Goal: Answer question/provide support: Share knowledge or assist other users

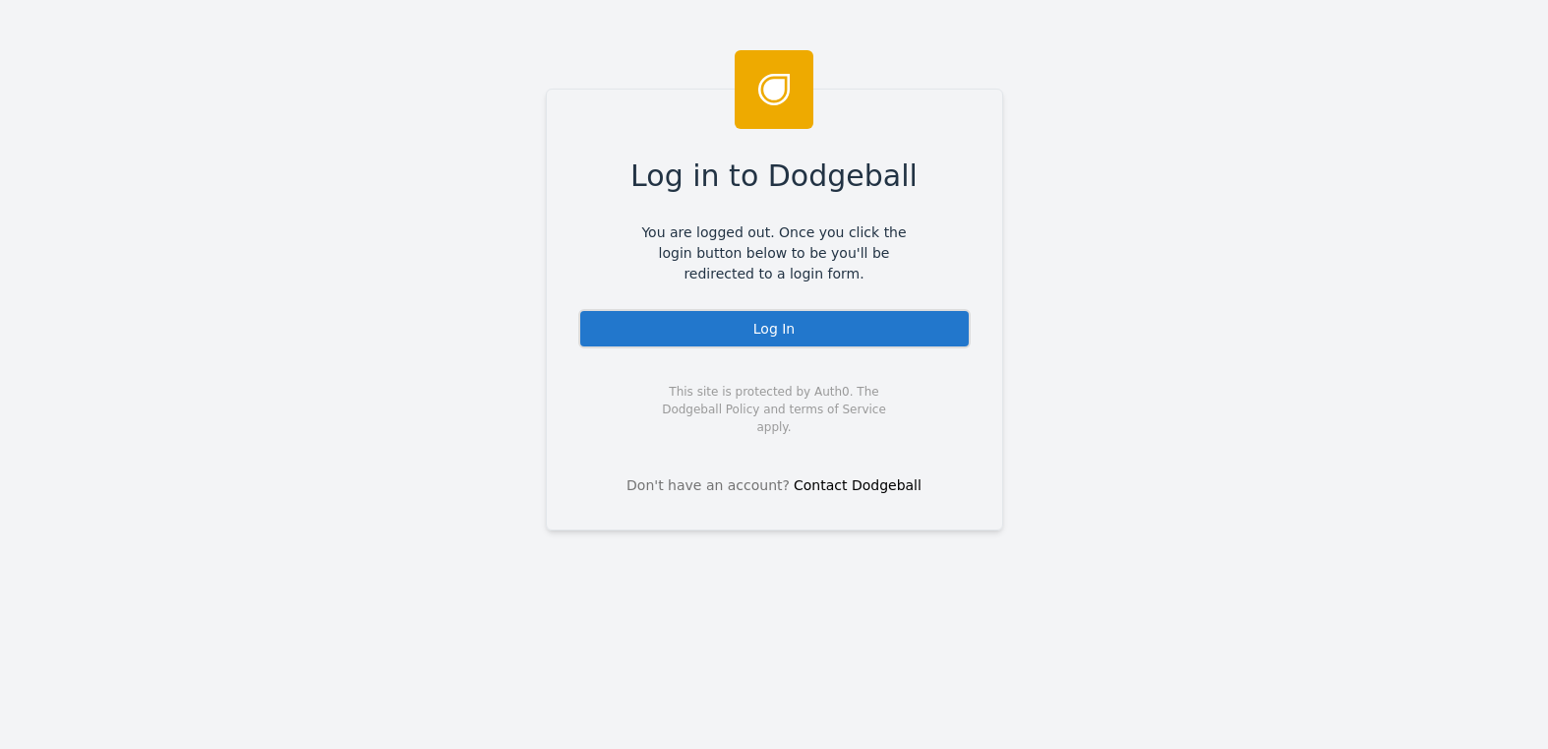
click at [756, 324] on div "Log In" at bounding box center [774, 328] width 392 height 39
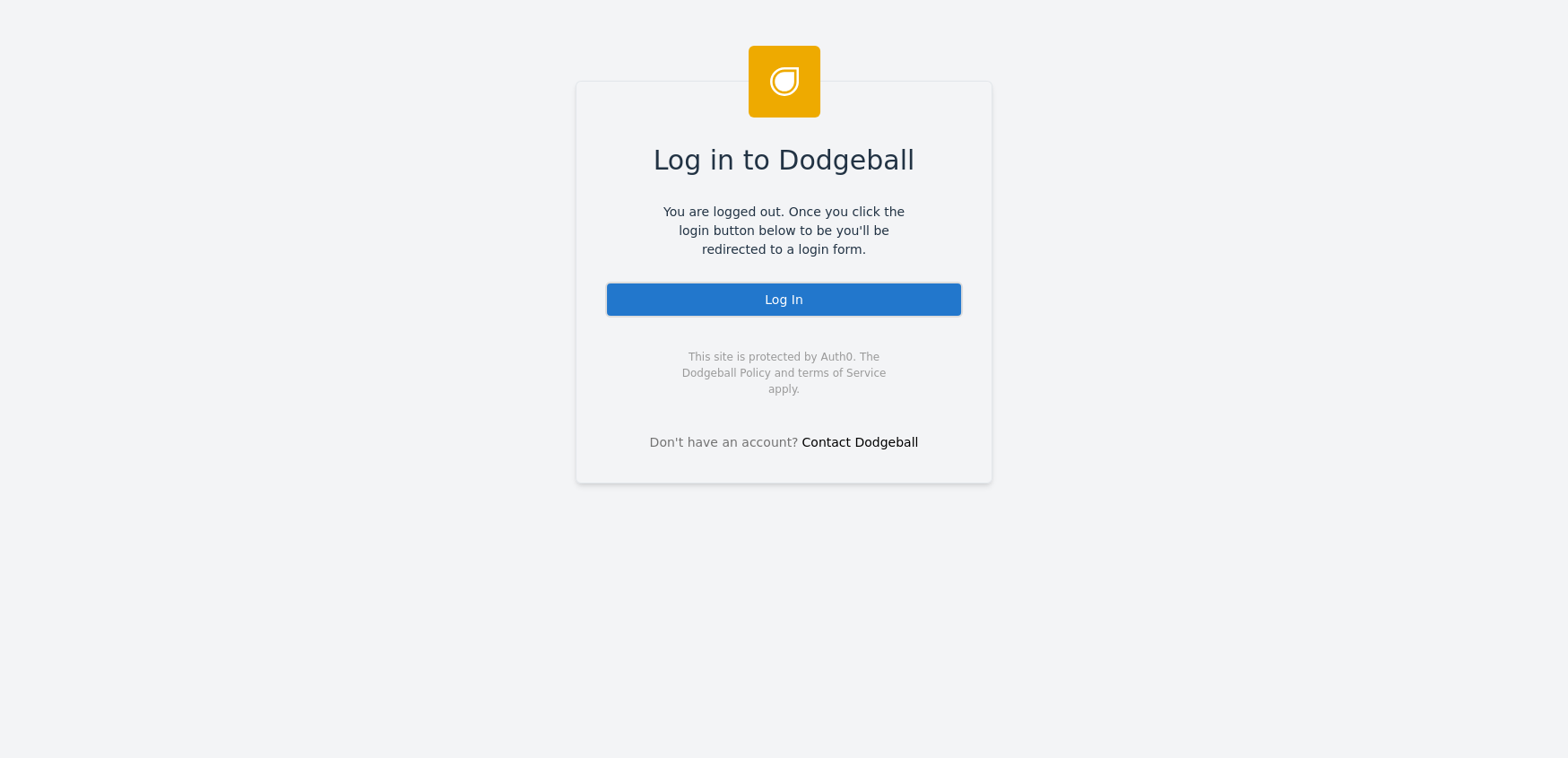
click at [753, 295] on div "Log In" at bounding box center [784, 299] width 357 height 36
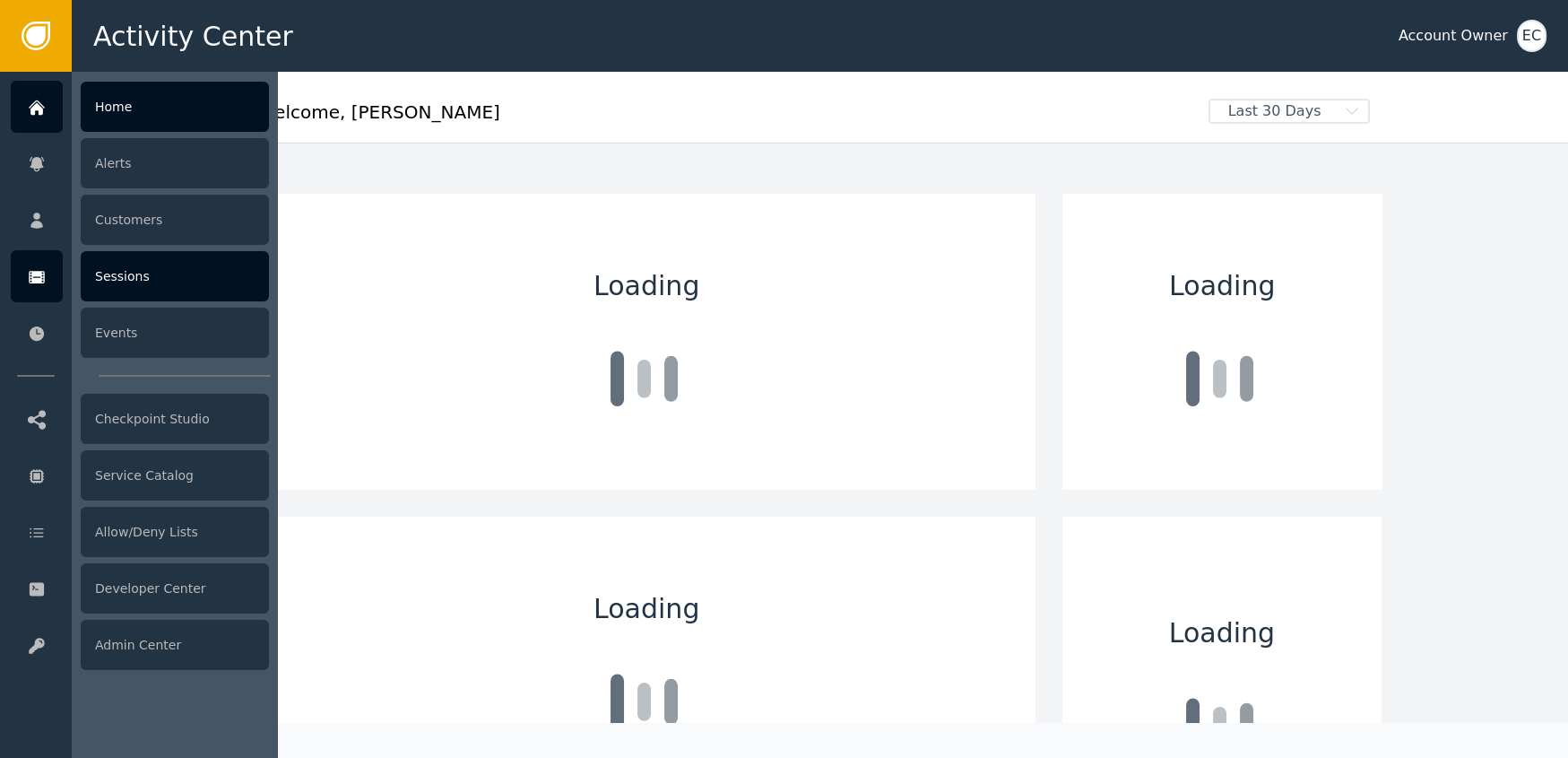
click at [113, 268] on div "Sessions" at bounding box center [175, 275] width 189 height 50
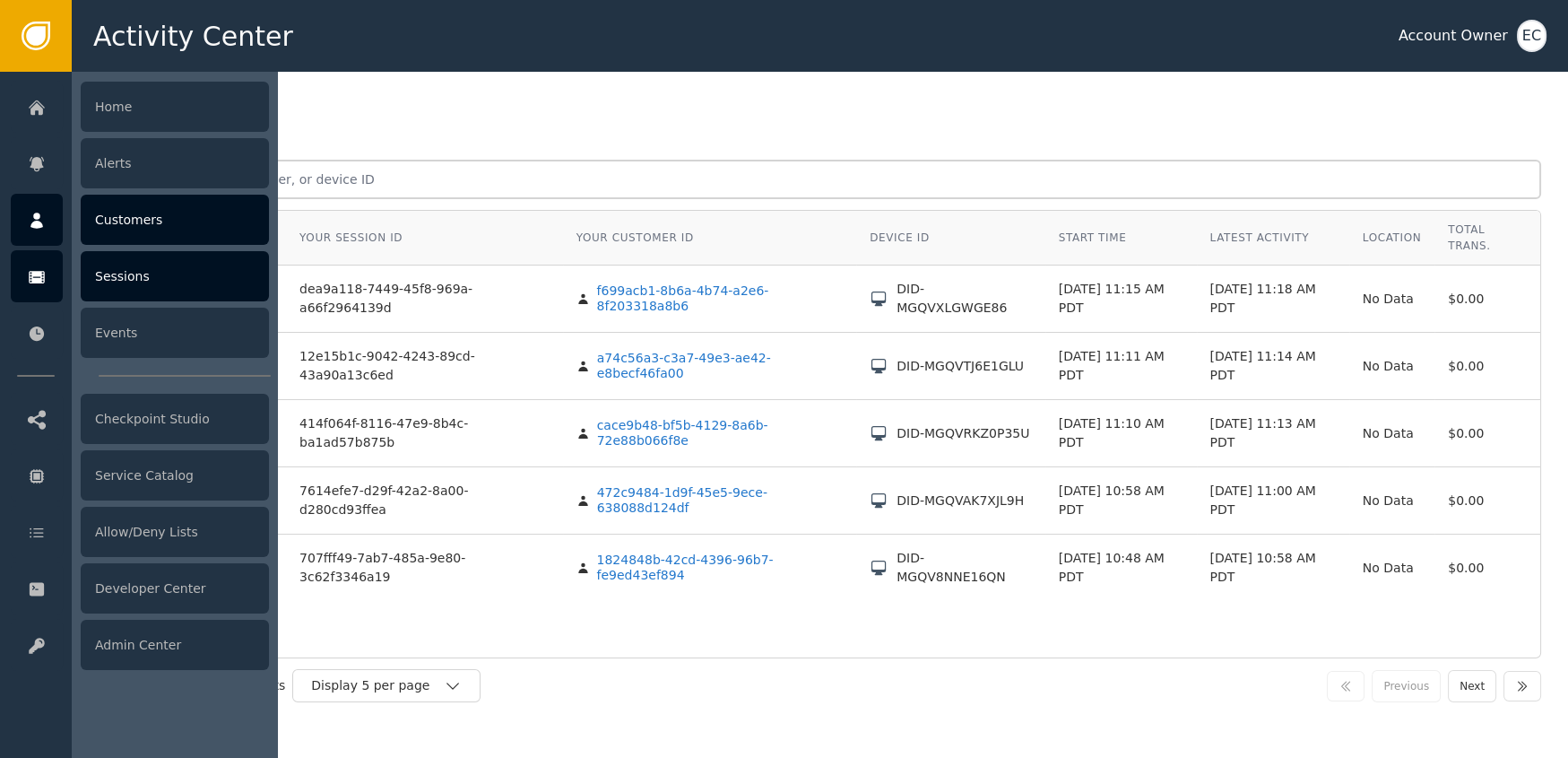
click at [44, 221] on icon at bounding box center [36, 221] width 18 height 20
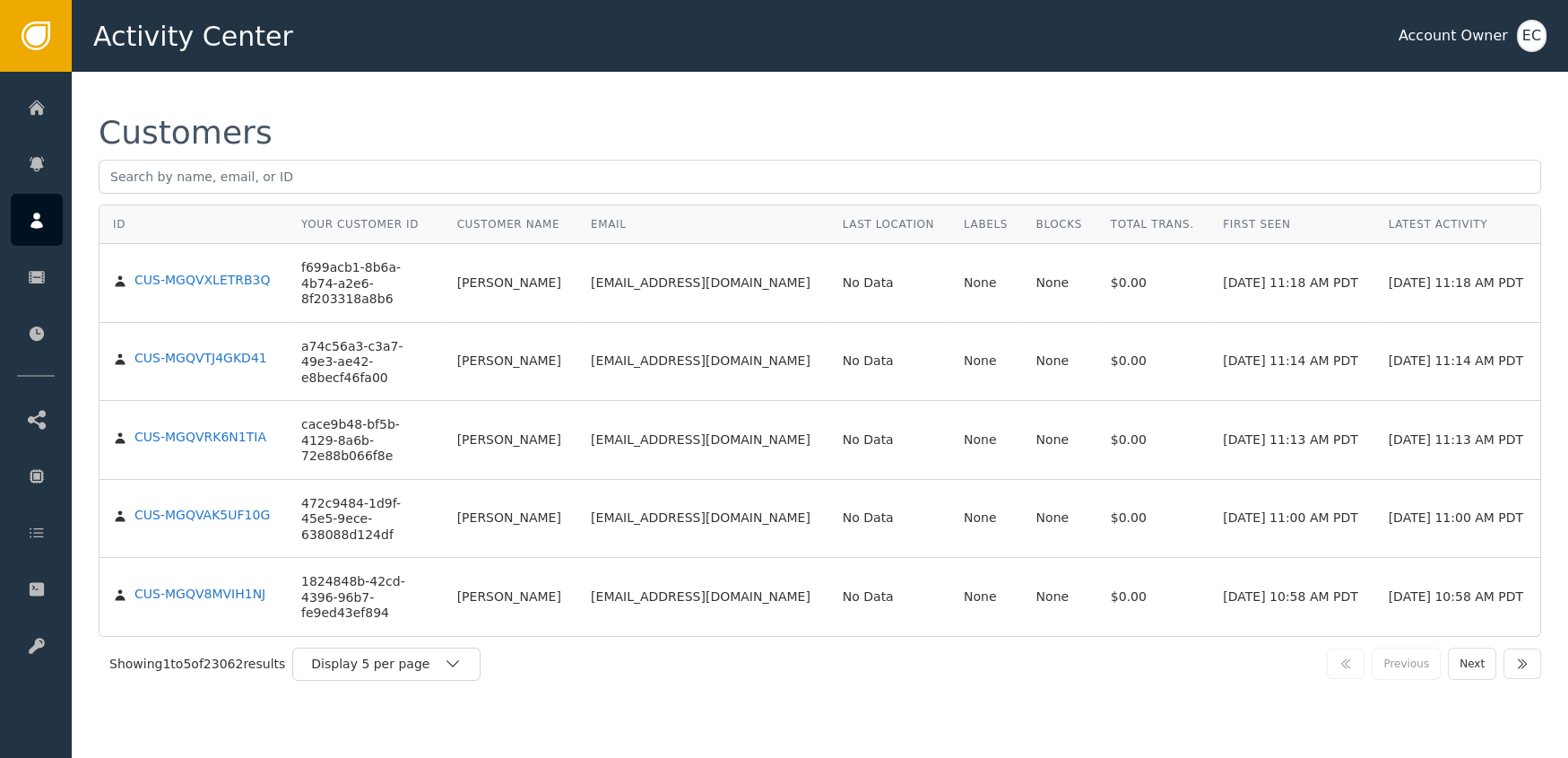
click at [747, 107] on div "Customers ID Your Customer ID Customer Name Email Last Location Labels Blocks T…" at bounding box center [820, 404] width 1497 height 665
click at [377, 658] on div "Display 5 per page" at bounding box center [377, 664] width 133 height 19
click at [379, 730] on div "Display 25 per page" at bounding box center [390, 739] width 143 height 19
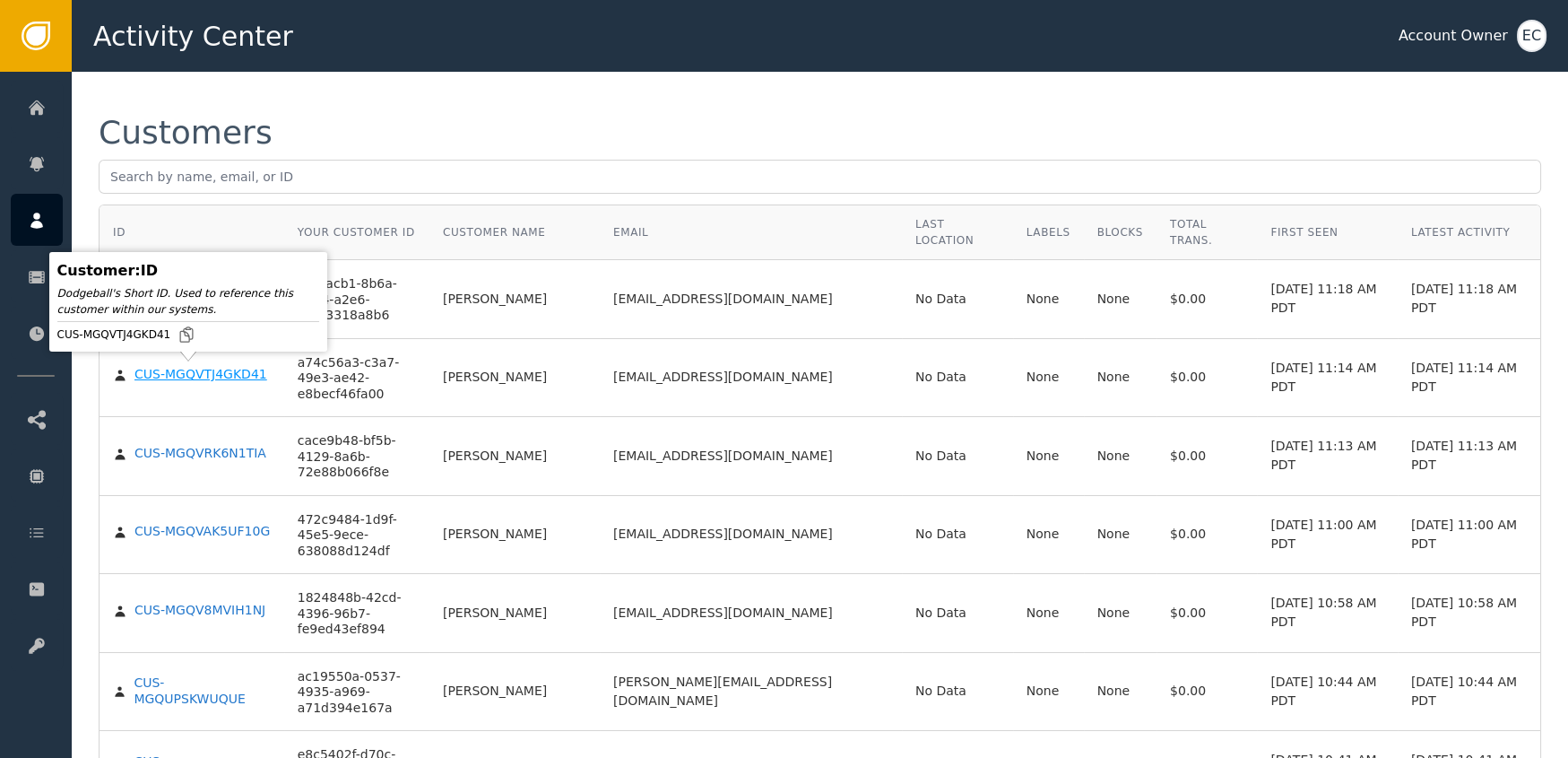
click at [194, 374] on div "CUS-MGQVTJ4GKD41" at bounding box center [201, 375] width 133 height 16
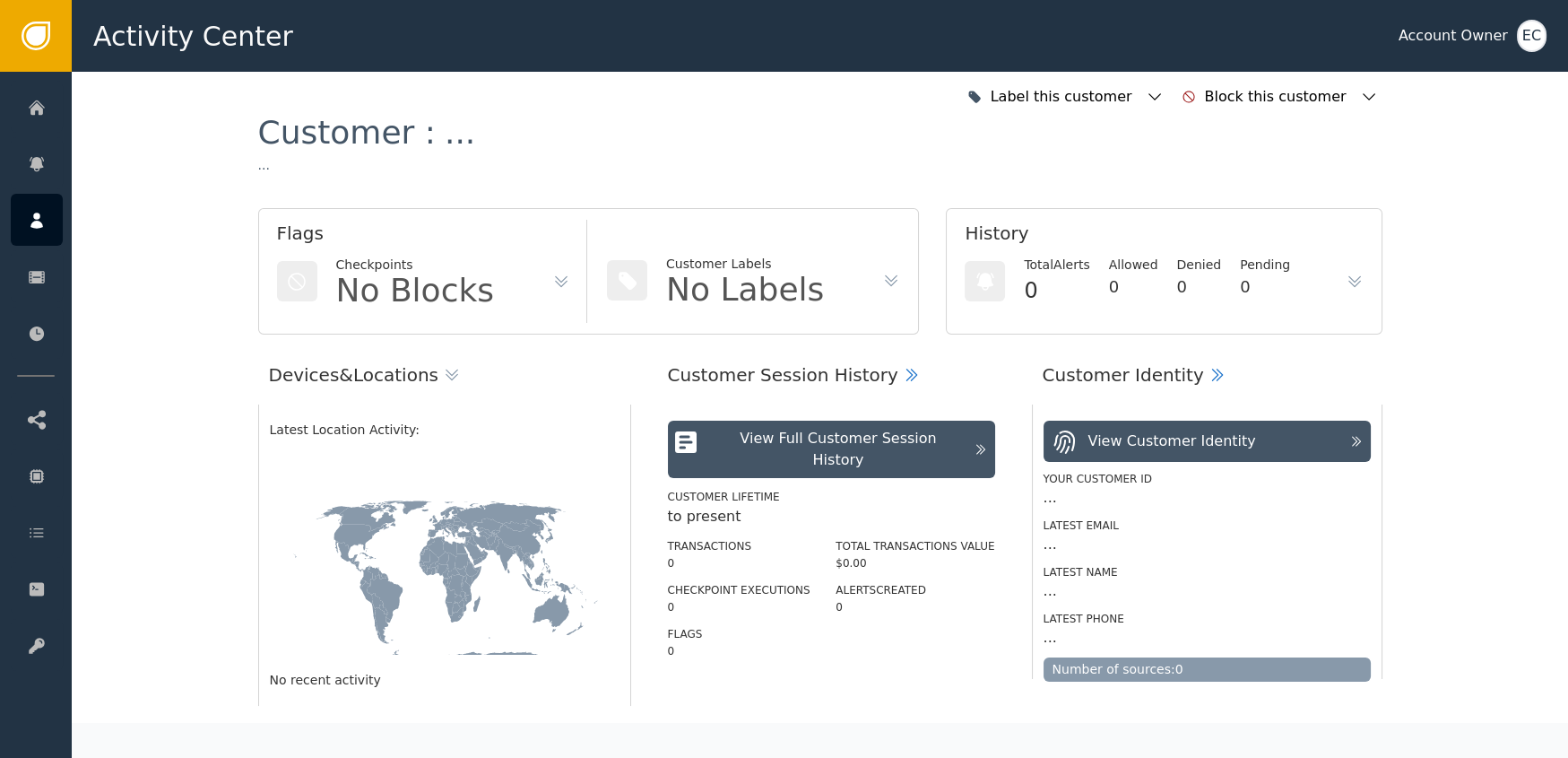
scroll to position [89, 0]
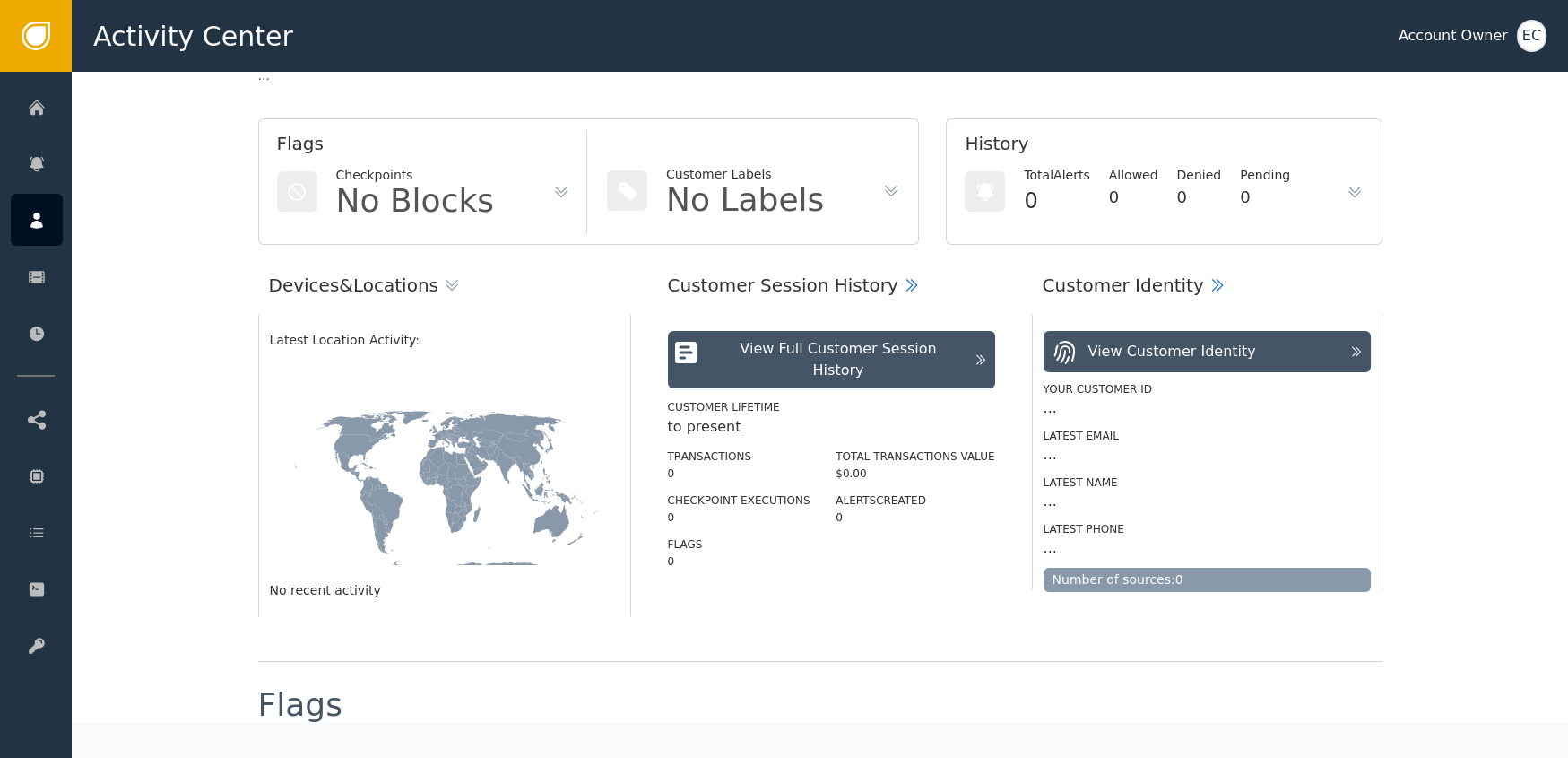
click at [954, 346] on div "View Full Customer Session History" at bounding box center [820, 359] width 290 height 43
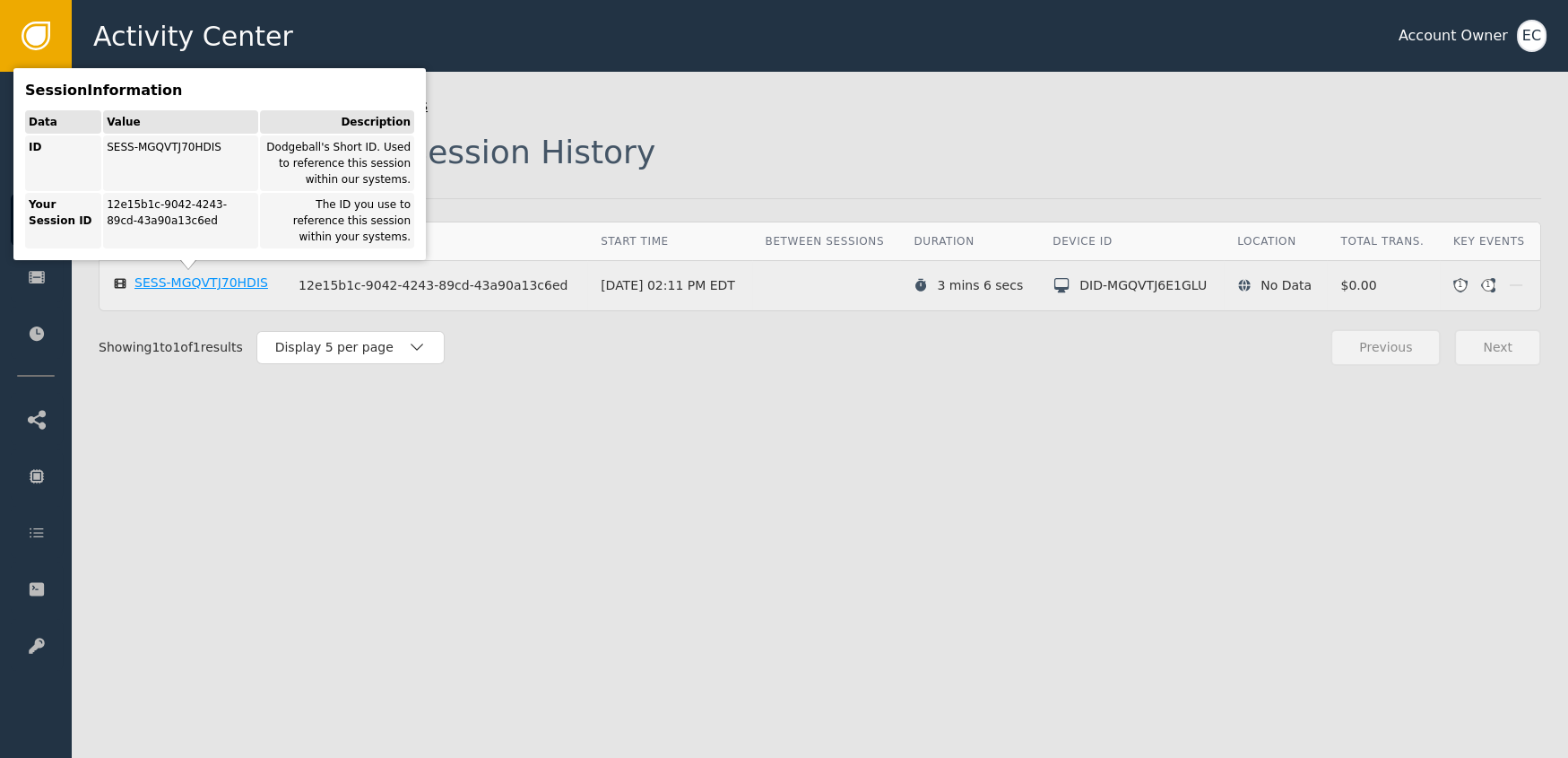
click at [176, 286] on div "SESS-MGQVTJ70HDIS" at bounding box center [201, 284] width 134 height 16
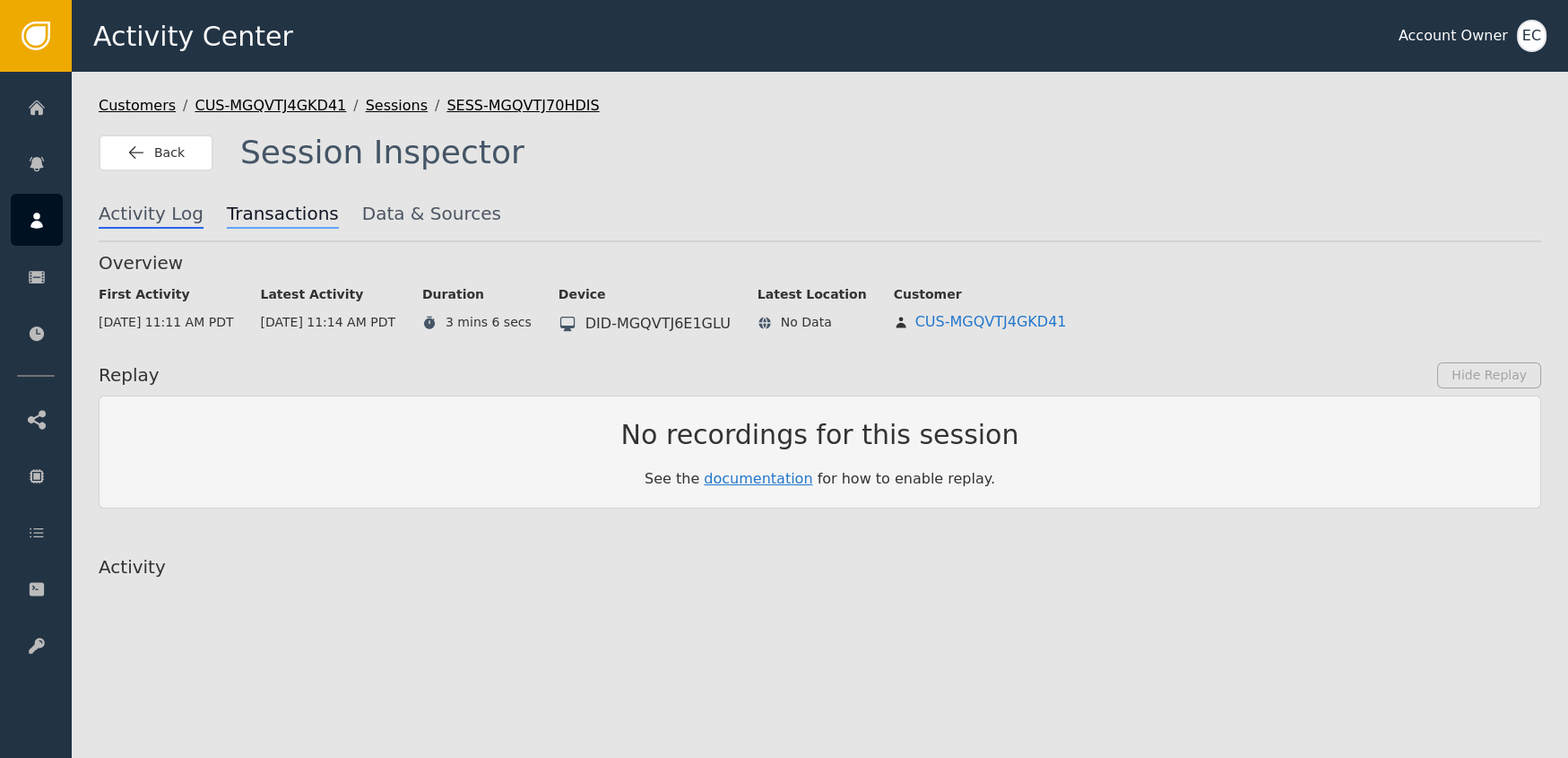
click at [237, 216] on span "Transactions" at bounding box center [283, 213] width 112 height 28
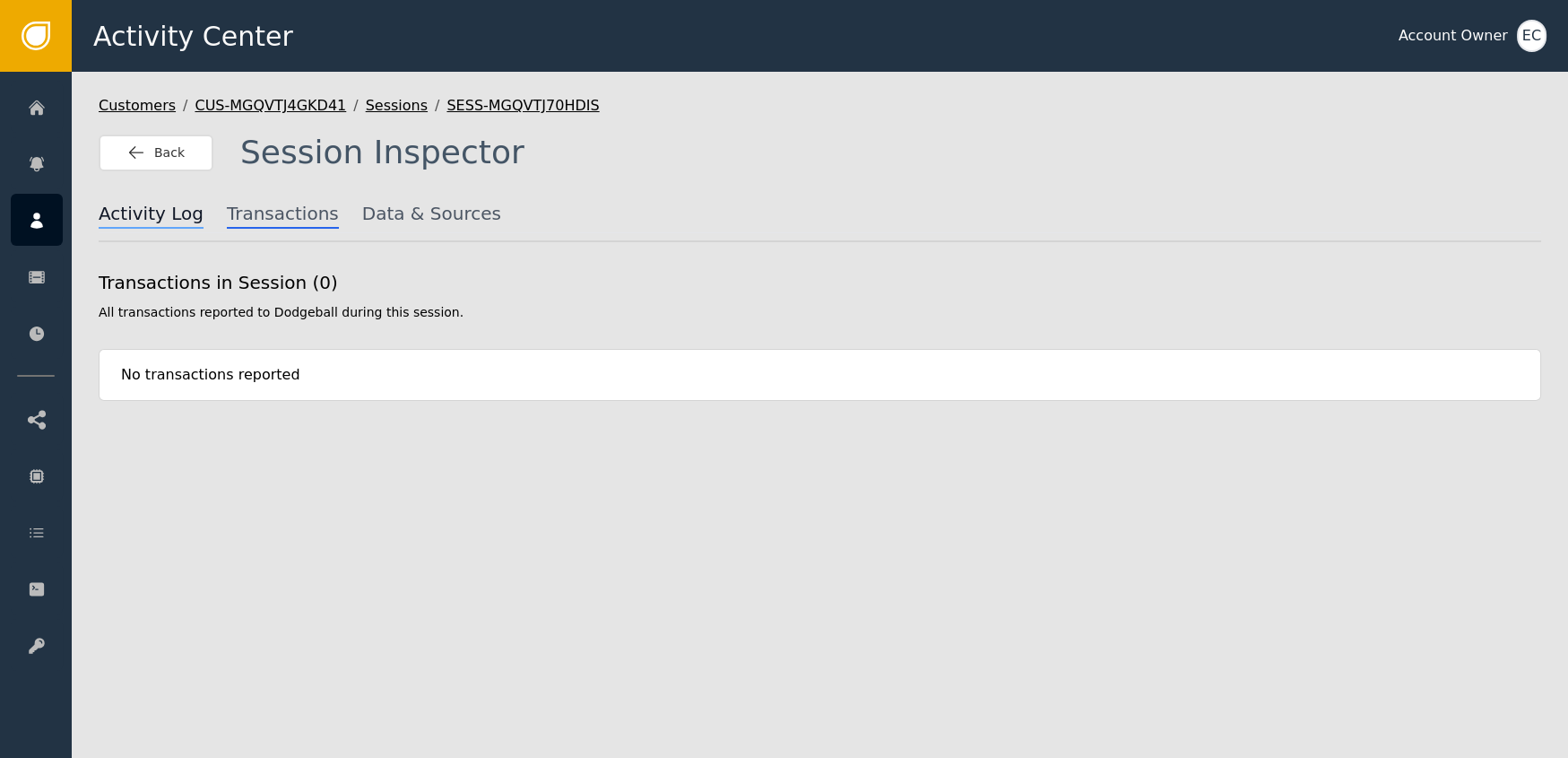
click at [131, 223] on span "Activity Log" at bounding box center [150, 213] width 105 height 28
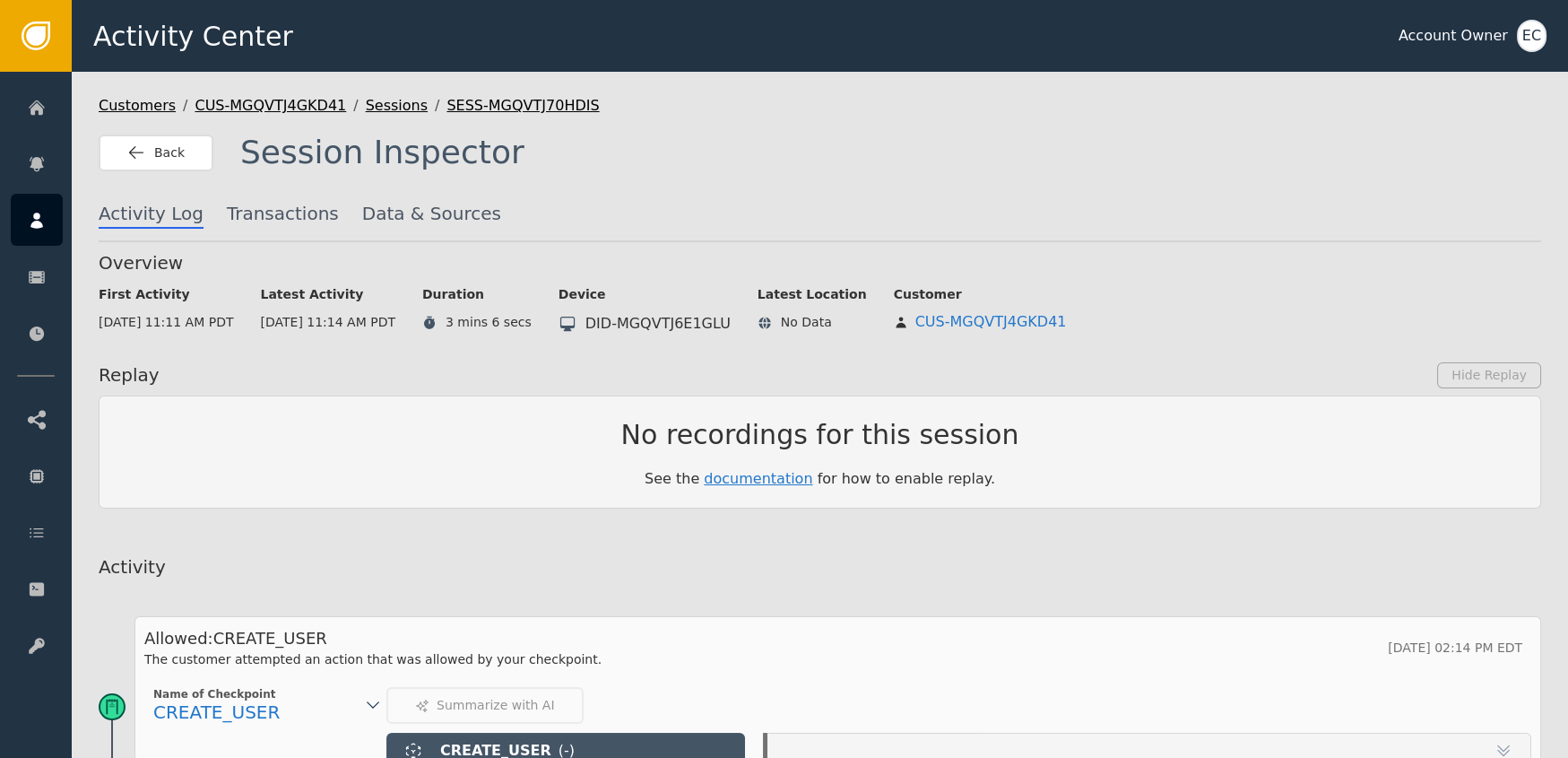
scroll to position [354, 0]
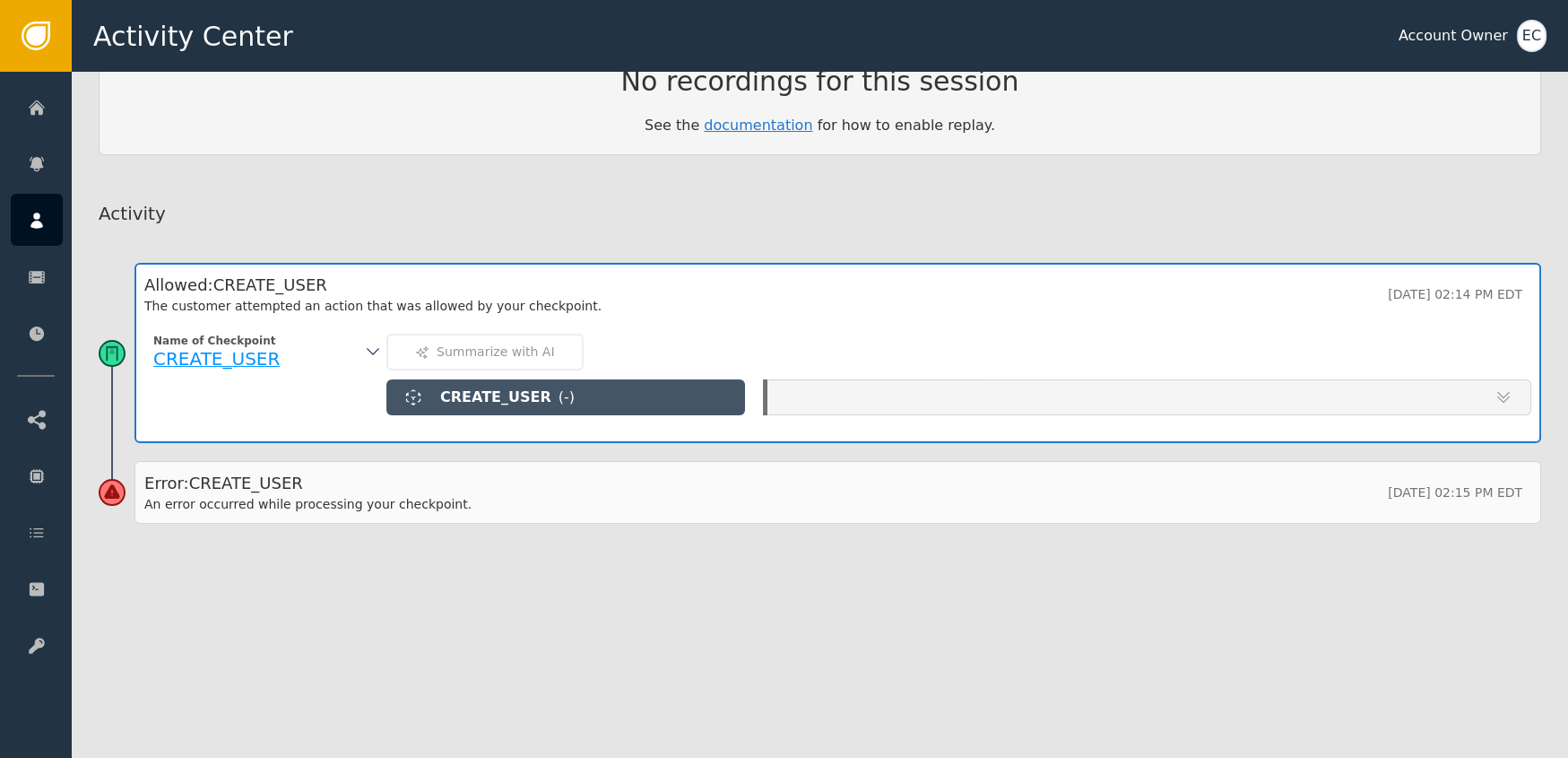
click at [356, 348] on div "CREATE_USER" at bounding box center [261, 360] width 215 height 24
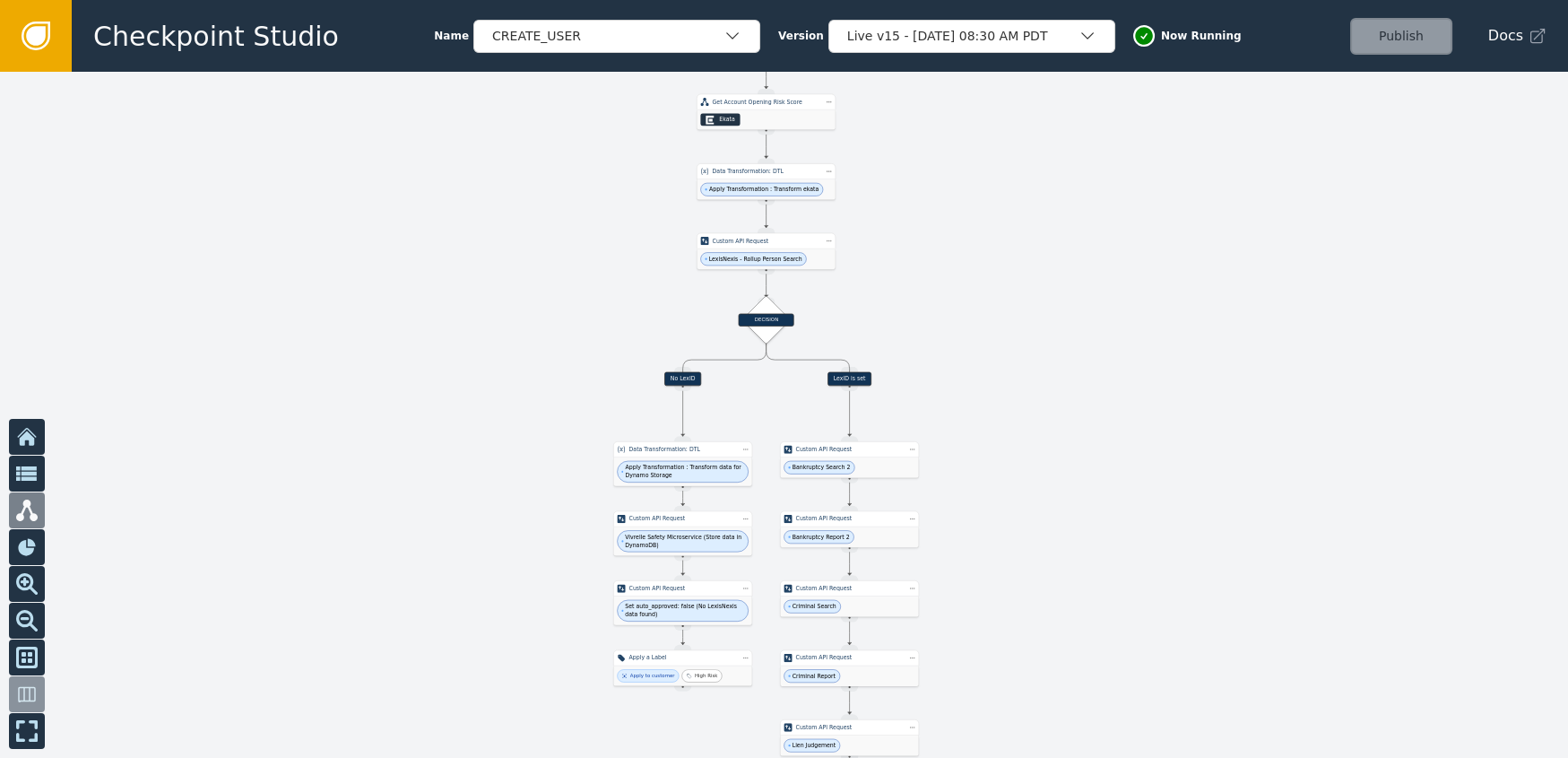
drag, startPoint x: 444, startPoint y: 446, endPoint x: 485, endPoint y: 154, distance: 294.9
click at [485, 154] on div at bounding box center [784, 415] width 1568 height 686
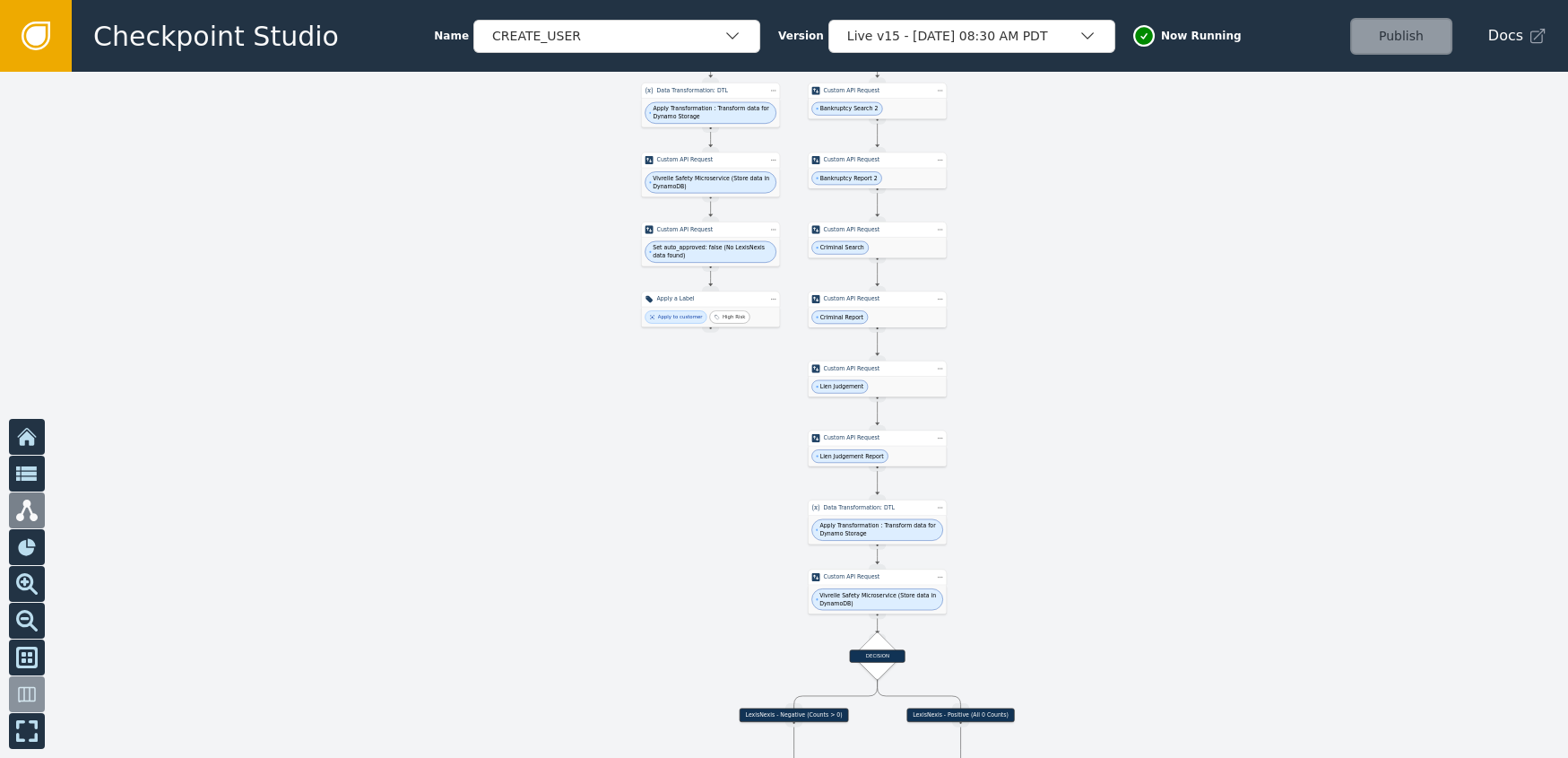
drag, startPoint x: 497, startPoint y: 363, endPoint x: 524, endPoint y: 5, distance: 359.0
click at [524, 1] on div "Checkpoint Studio Name CREATE_USER Version Live v15 - [DATE] 08:30 AM PDT Now R…" at bounding box center [784, 0] width 1568 height 1
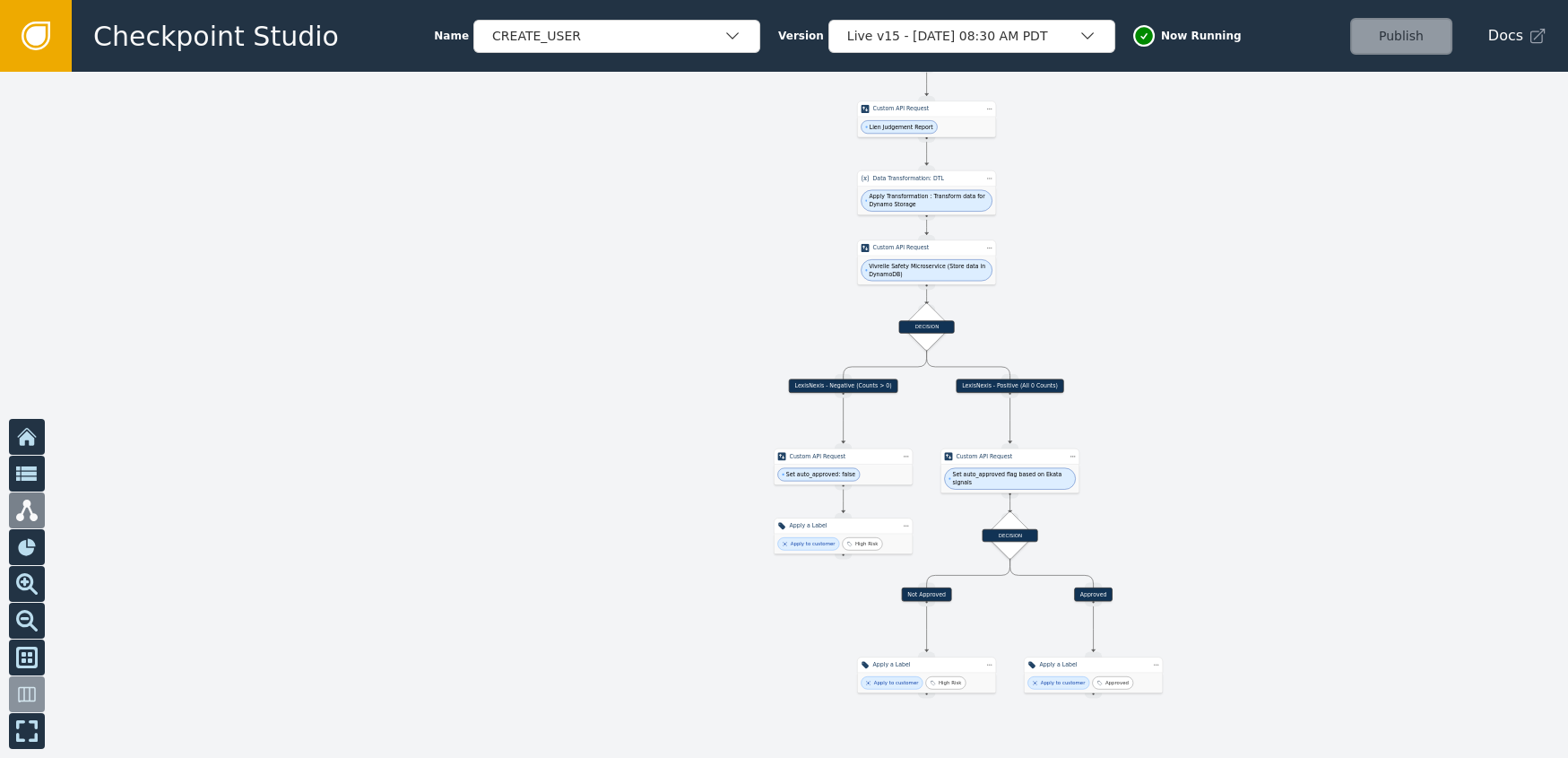
drag, startPoint x: 531, startPoint y: 130, endPoint x: 579, endPoint y: -200, distance: 333.5
click at [579, 0] on html "Checkpoint Studio Name CREATE_USER Version Live v15 - [DATE] 08:30 AM PDT Now R…" at bounding box center [784, 0] width 1568 height 1
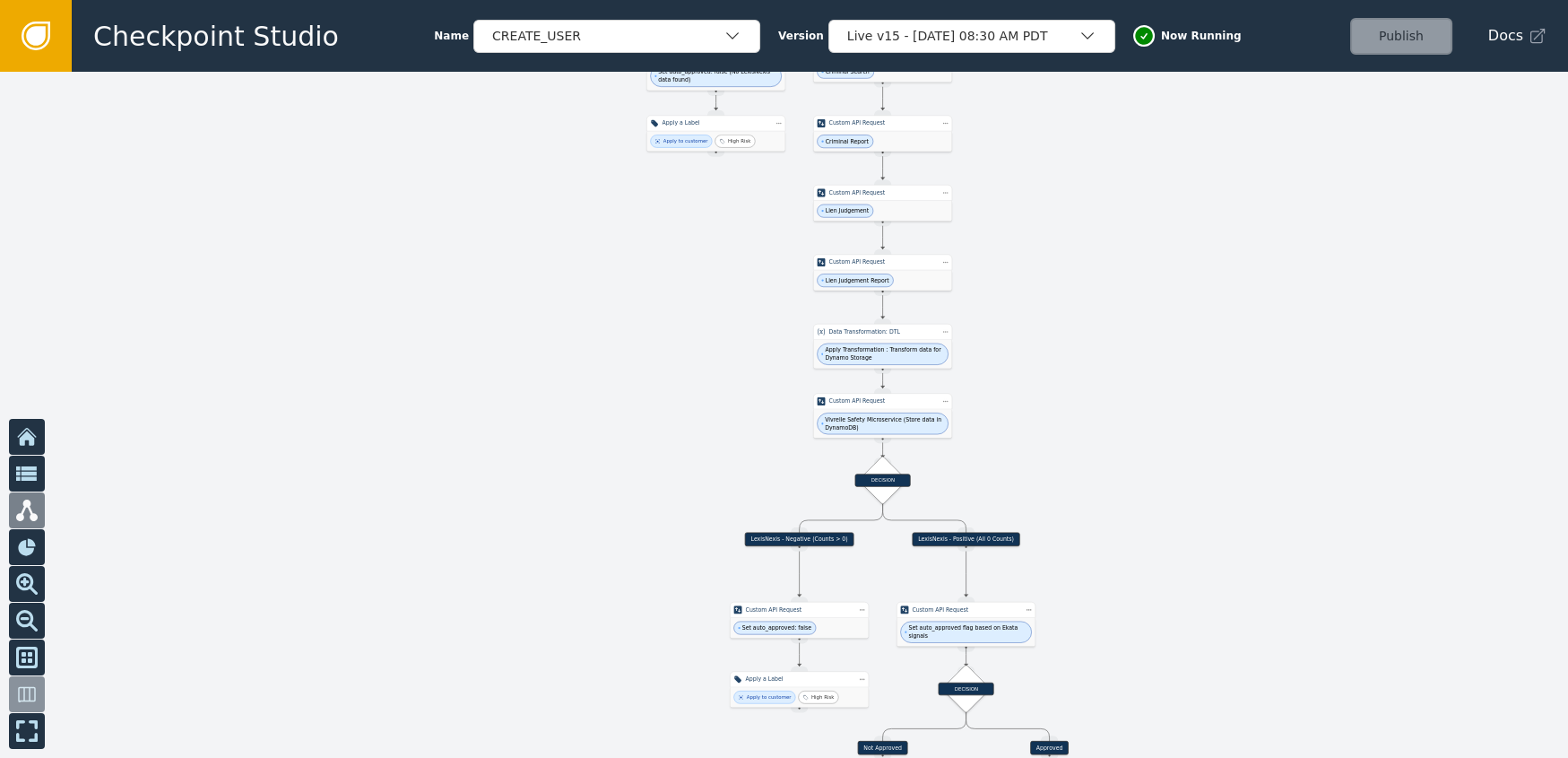
drag, startPoint x: 583, startPoint y: 251, endPoint x: 506, endPoint y: 210, distance: 87.2
click at [546, 400] on div at bounding box center [784, 415] width 1568 height 686
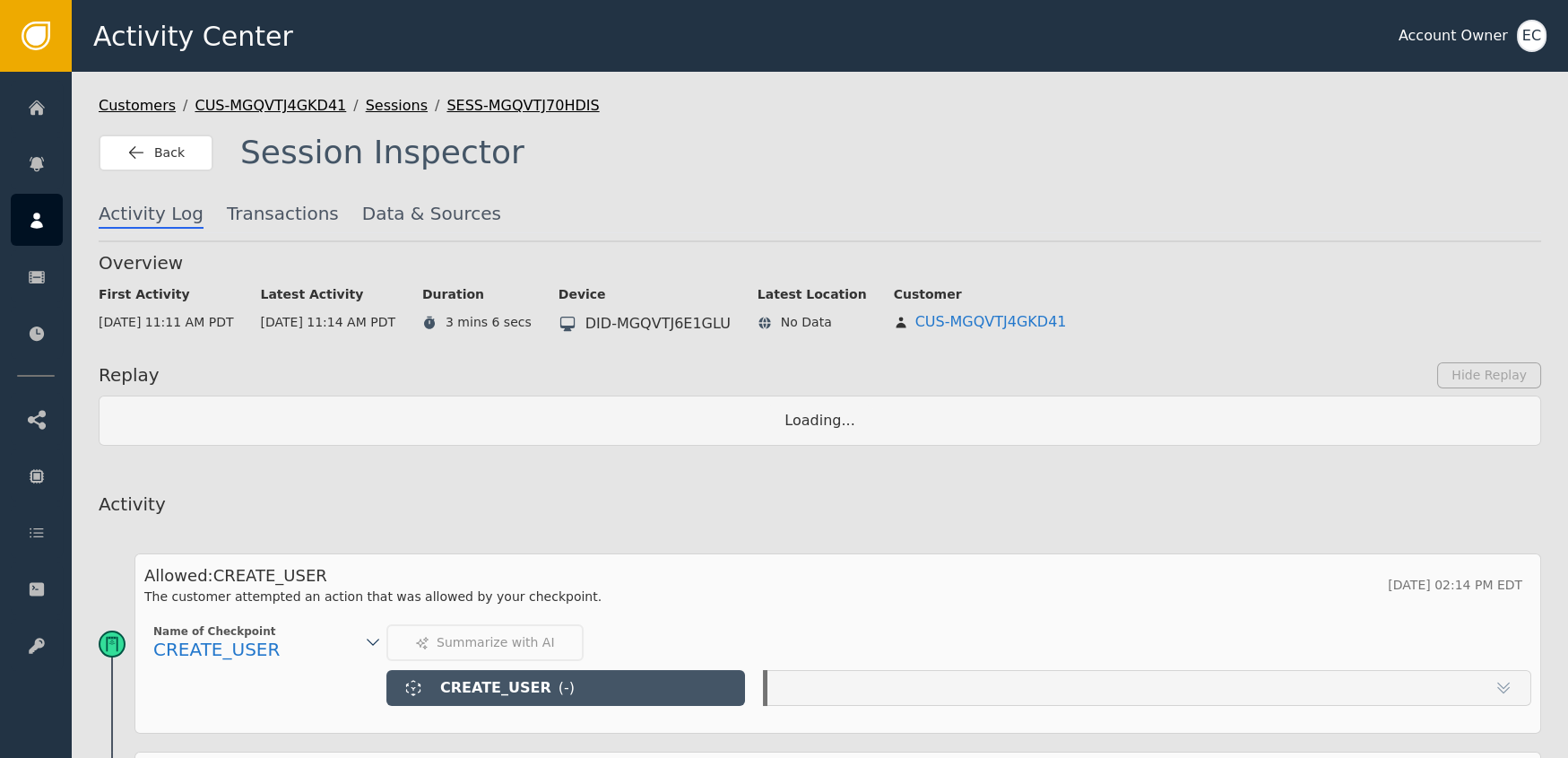
scroll to position [291, 0]
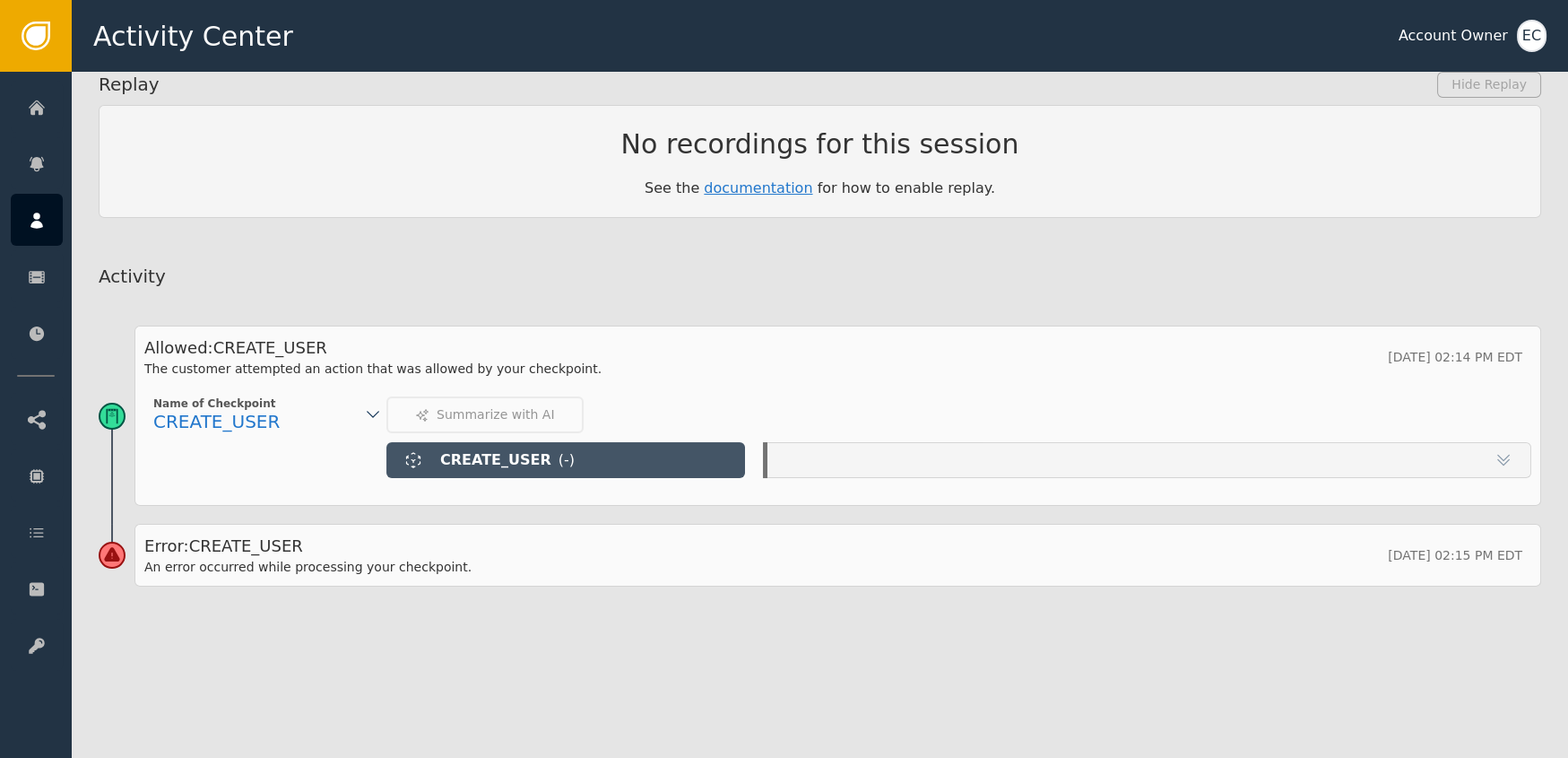
click at [370, 410] on icon at bounding box center [373, 415] width 18 height 18
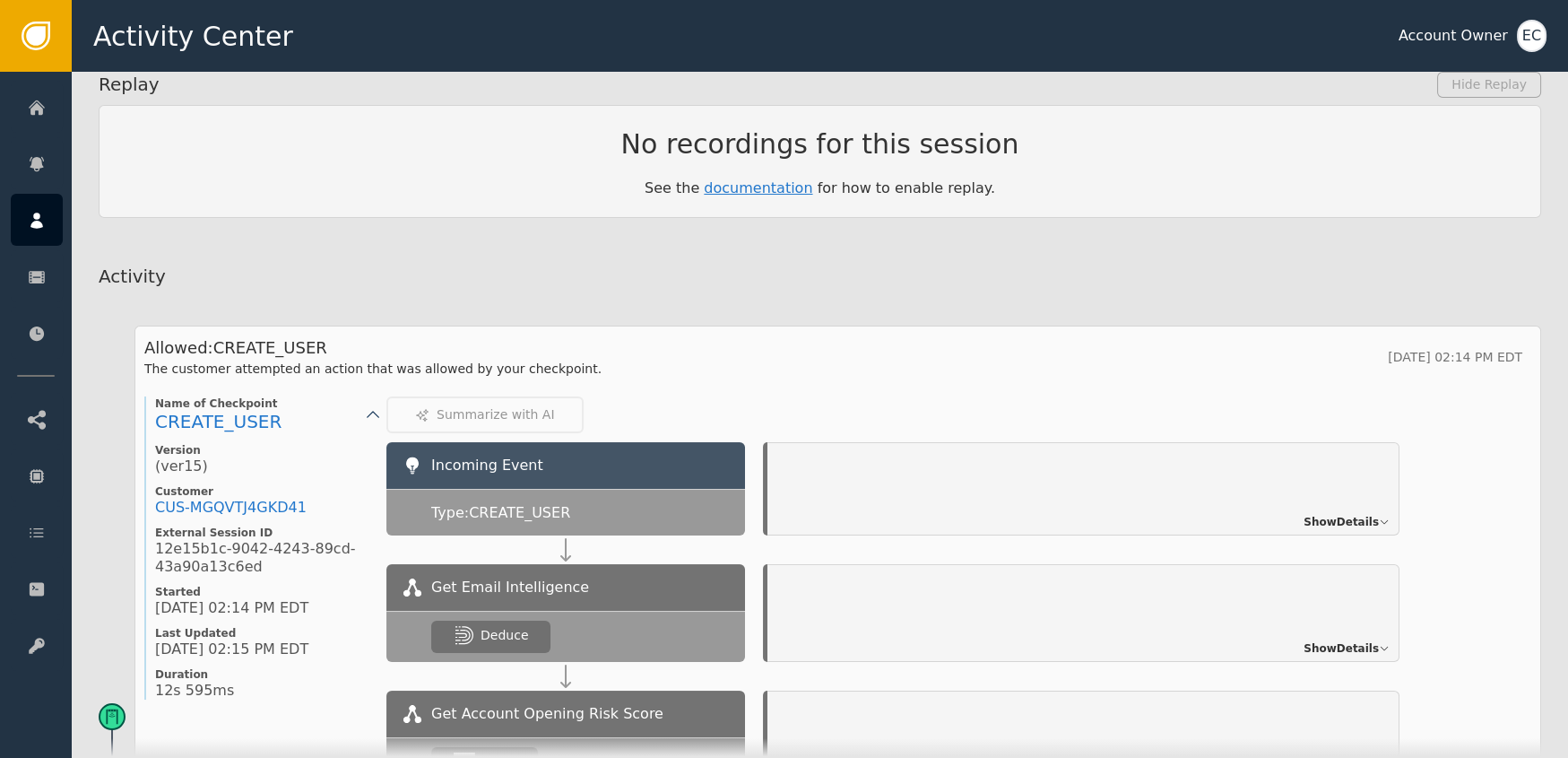
scroll to position [510, 0]
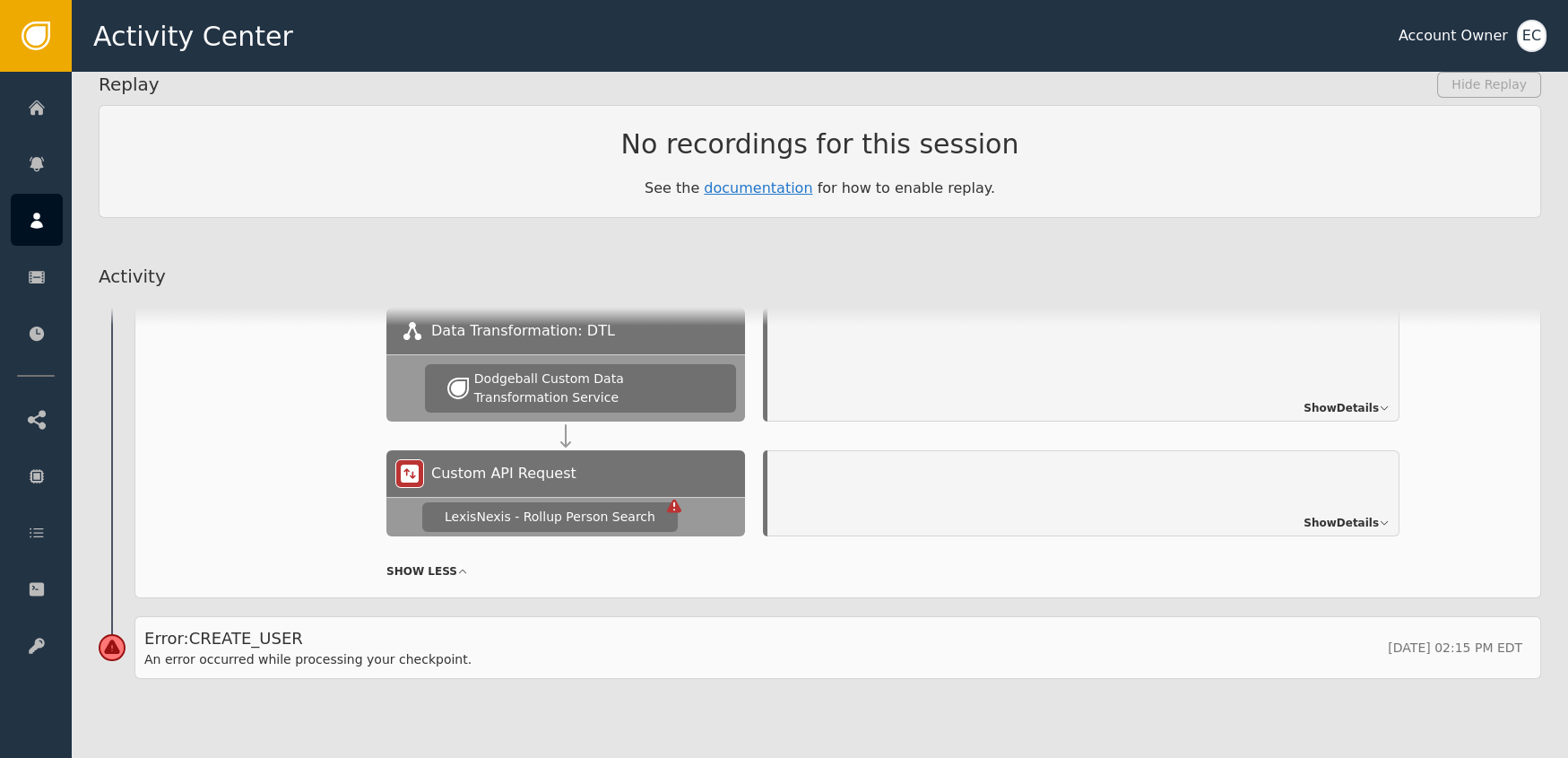
click at [1346, 515] on span "Show Details" at bounding box center [1341, 524] width 76 height 16
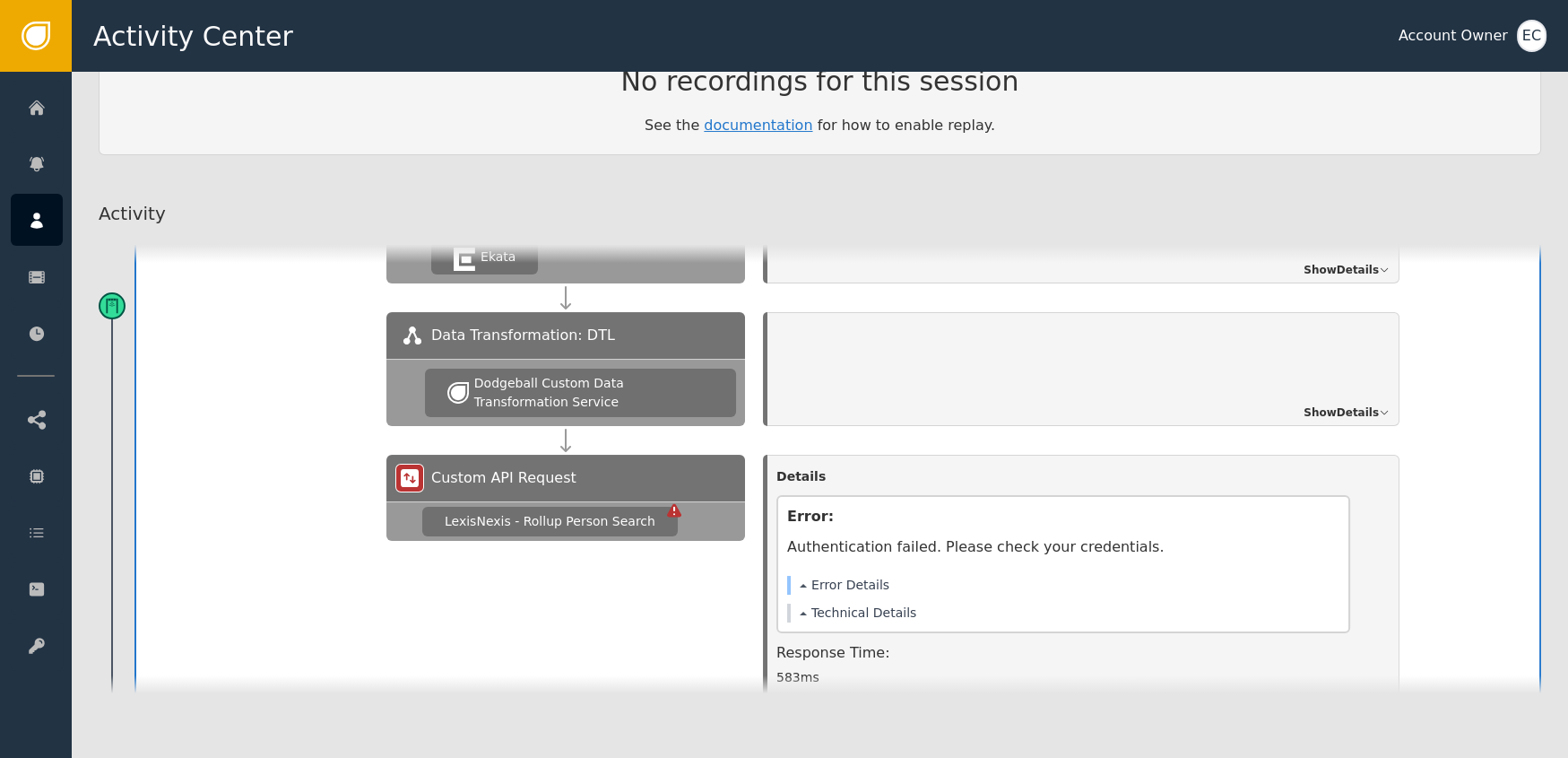
scroll to position [549, 0]
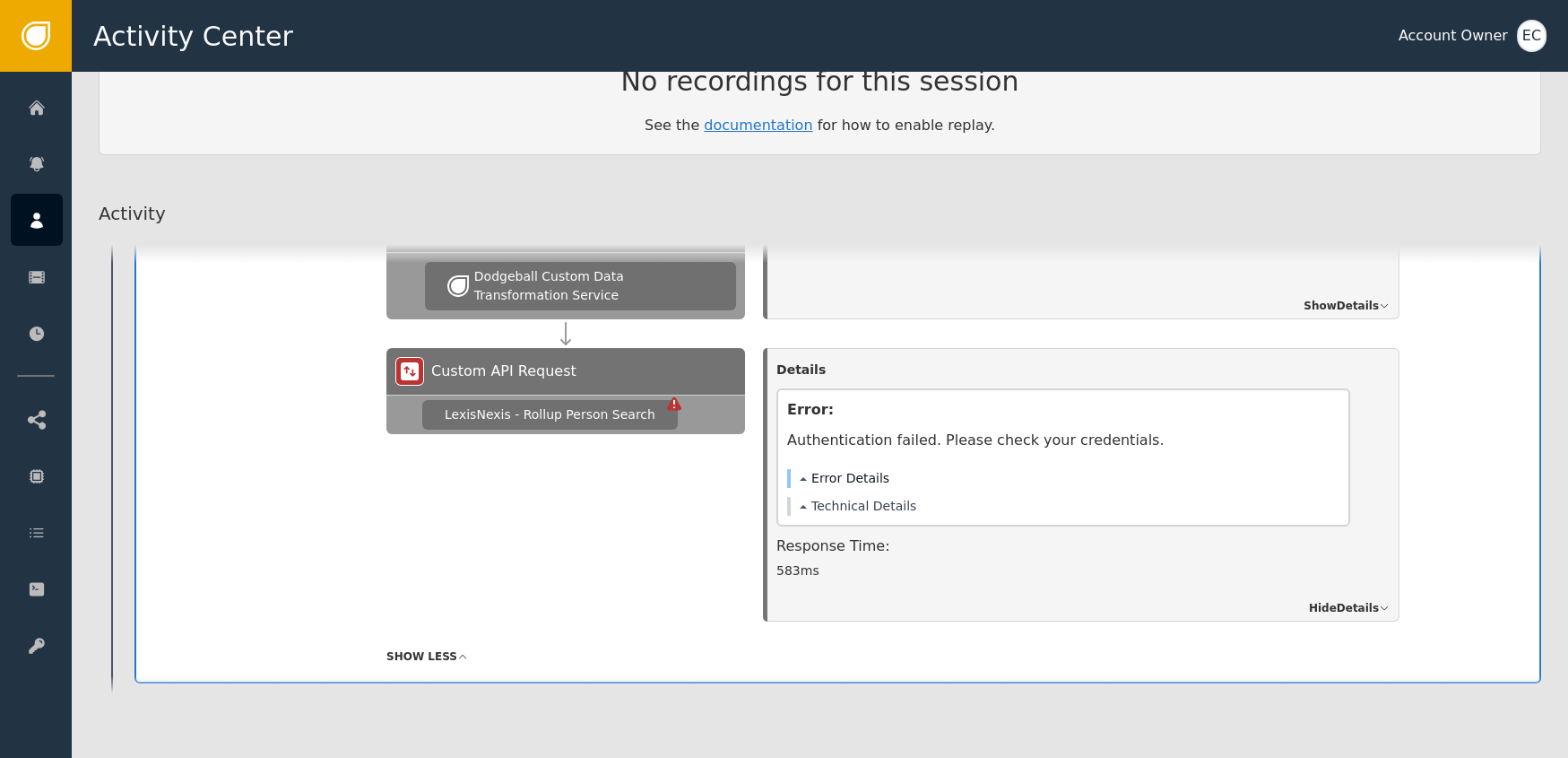
click at [834, 474] on button "Error Details" at bounding box center [844, 478] width 89 height 19
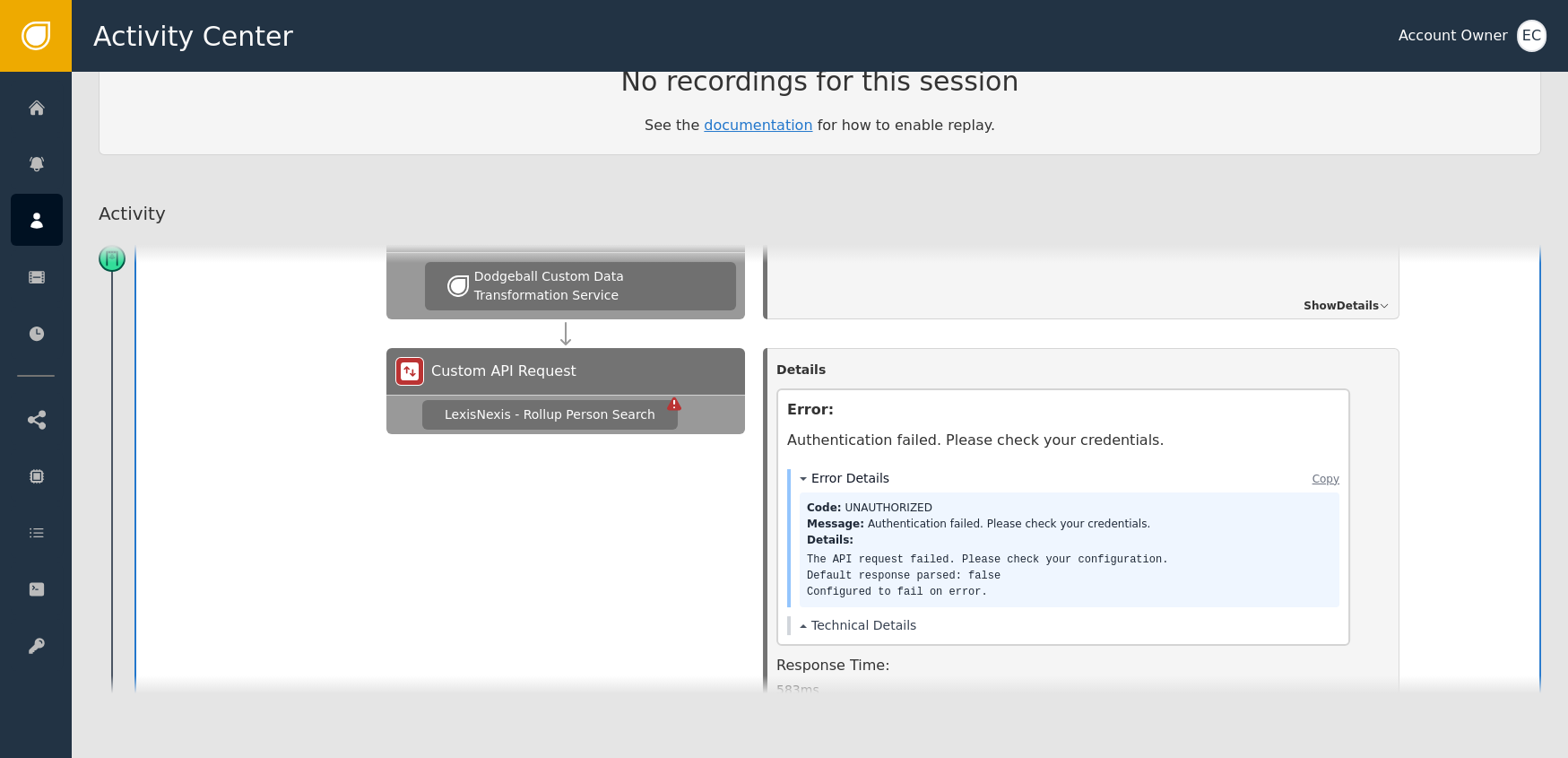
scroll to position [608, 0]
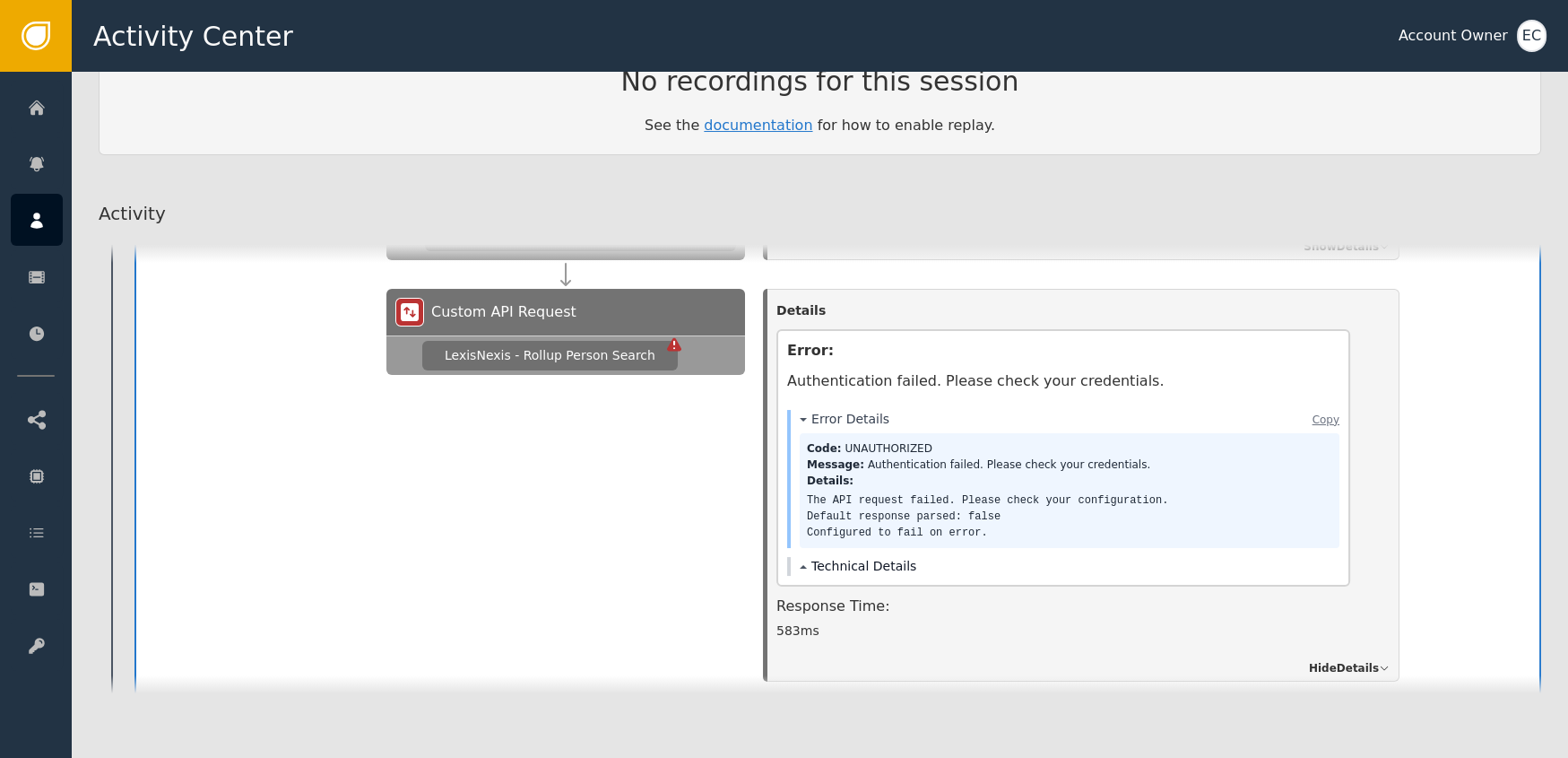
click at [861, 558] on button "Technical Details" at bounding box center [858, 566] width 117 height 19
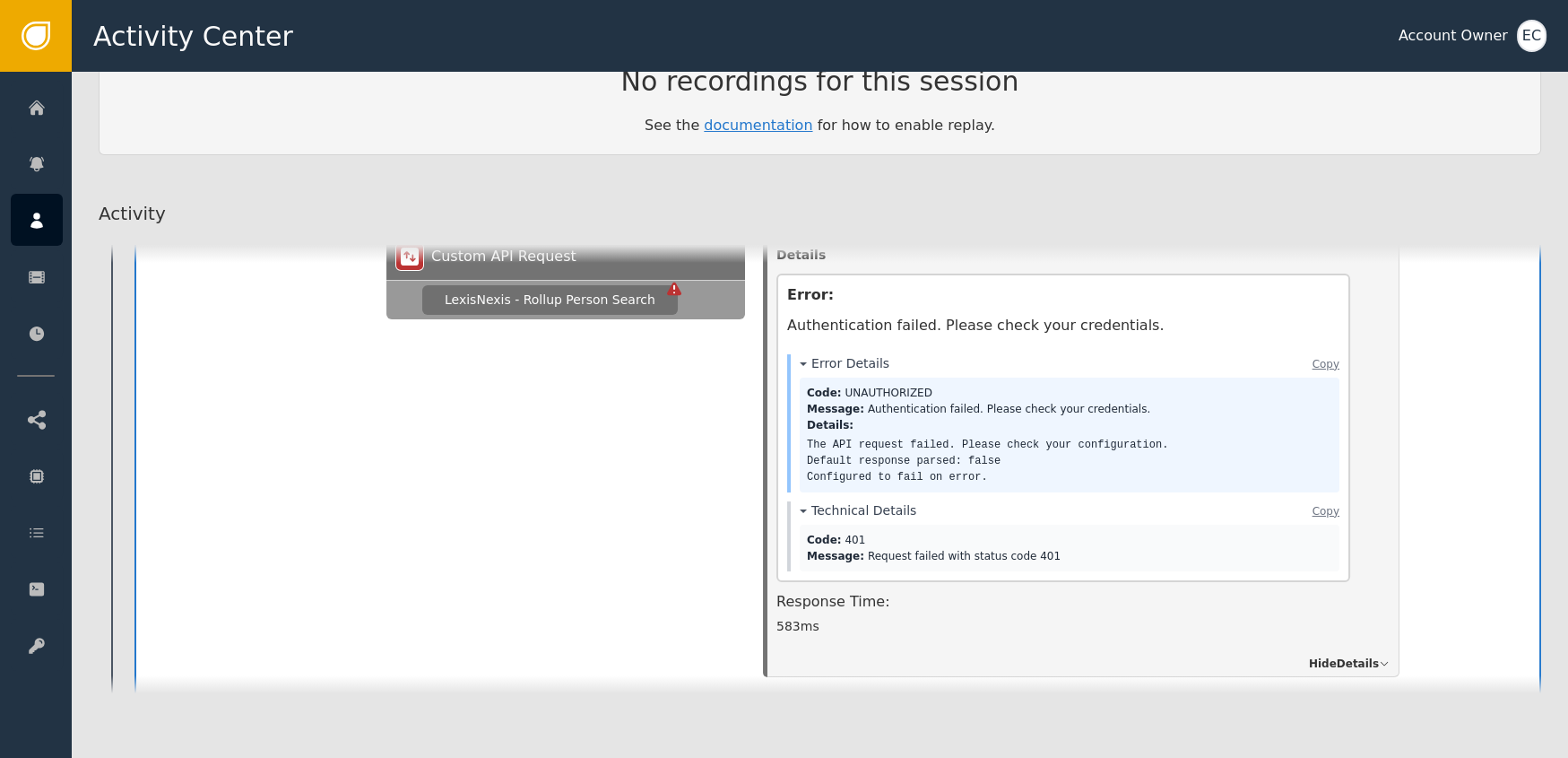
scroll to position [666, 0]
click at [1330, 358] on button "Copy" at bounding box center [1326, 363] width 27 height 16
click at [1322, 504] on button "Copy" at bounding box center [1326, 510] width 27 height 16
